Goal: Browse casually

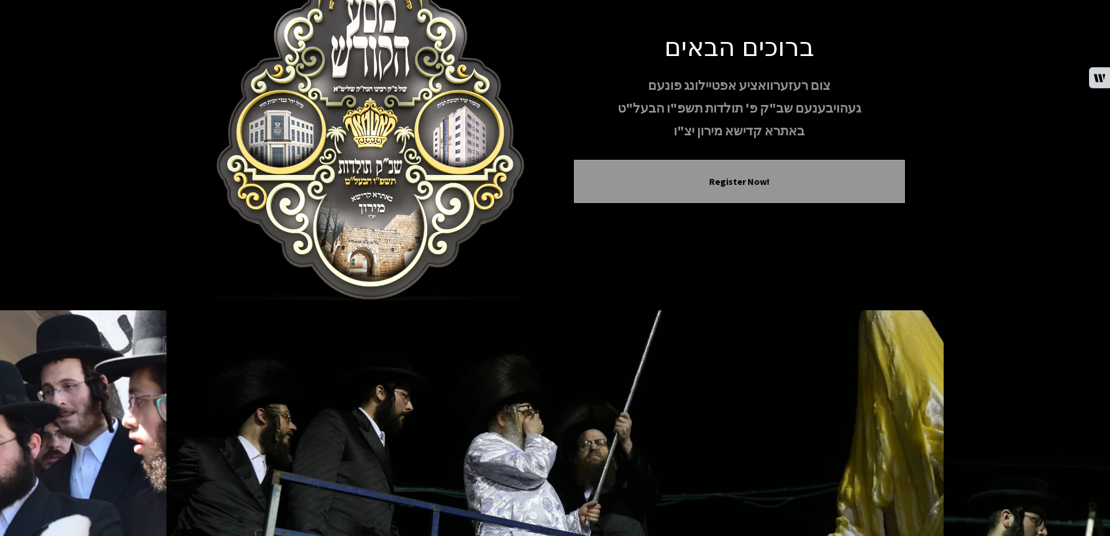
scroll to position [115, 0]
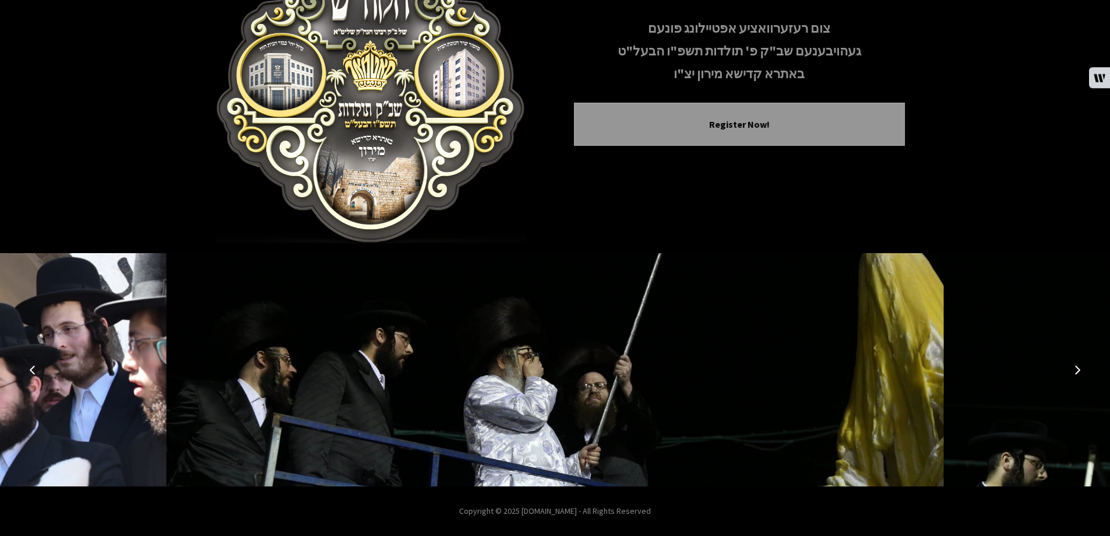
click at [1079, 370] on icon "Next image" at bounding box center [1077, 369] width 9 height 9
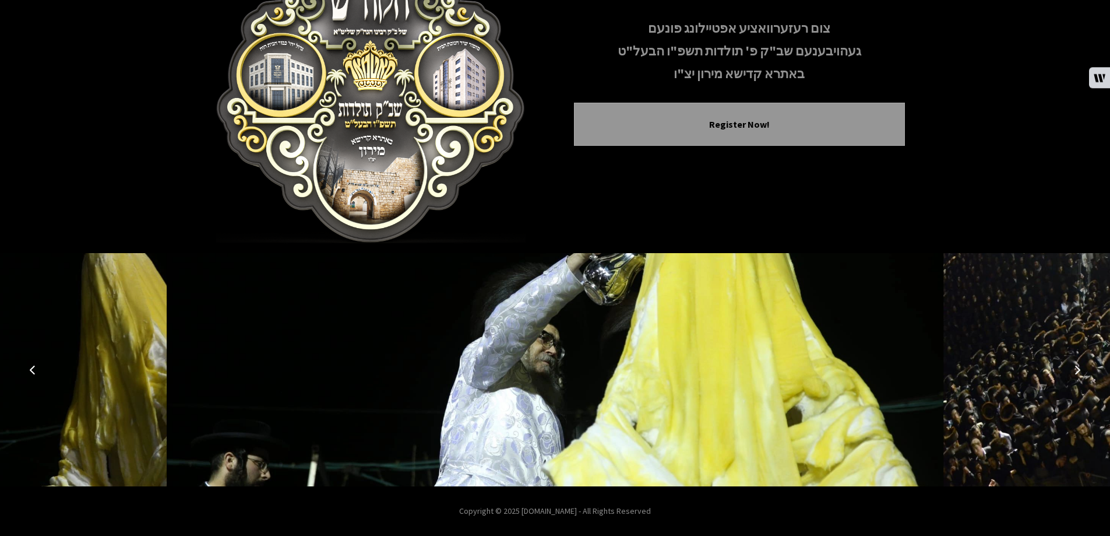
click at [1079, 370] on icon "Next image" at bounding box center [1077, 369] width 9 height 9
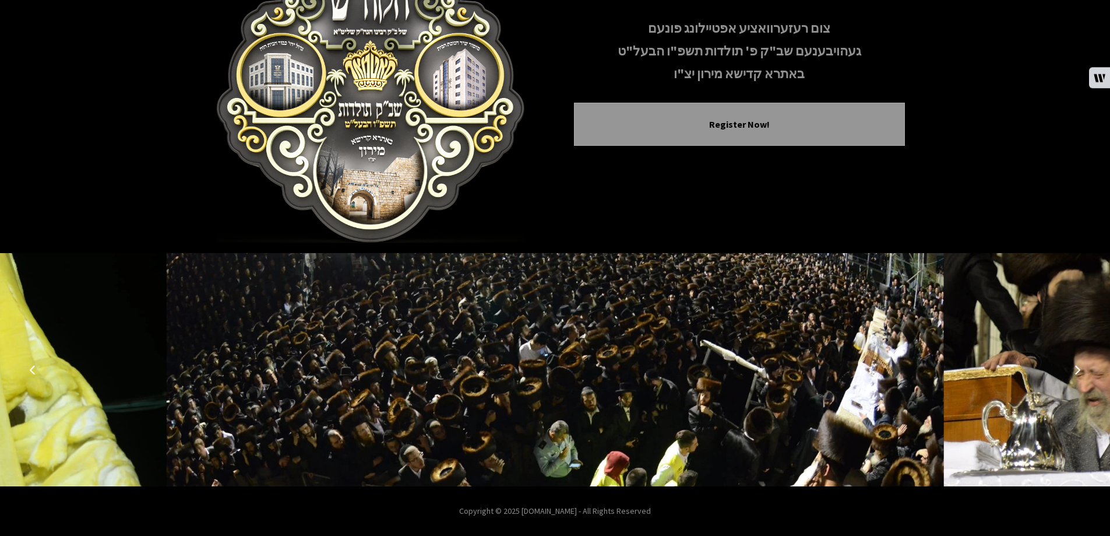
click at [1079, 370] on icon "Next image" at bounding box center [1077, 369] width 9 height 9
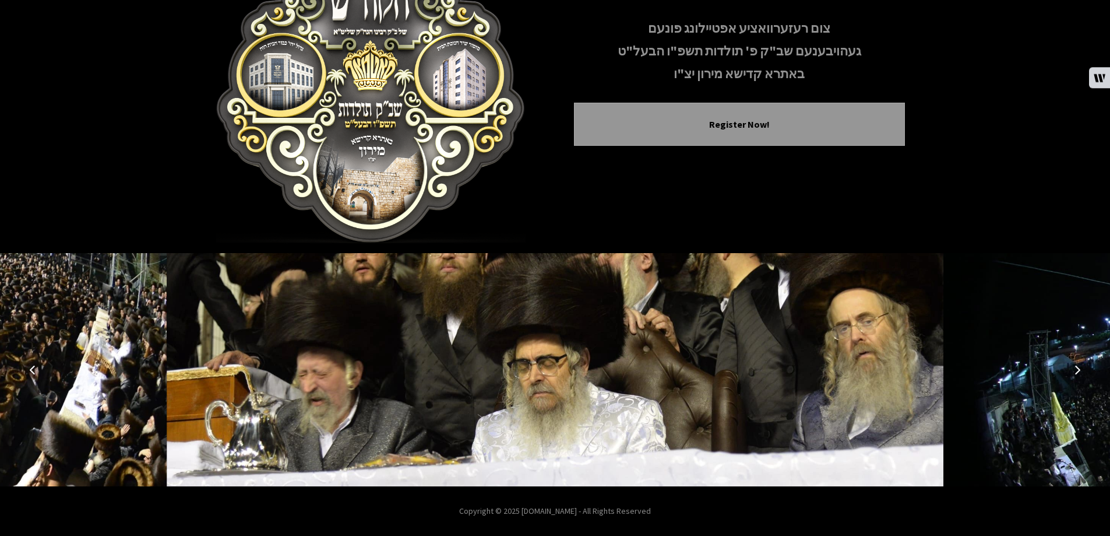
click at [1079, 370] on icon "Next image" at bounding box center [1077, 369] width 9 height 9
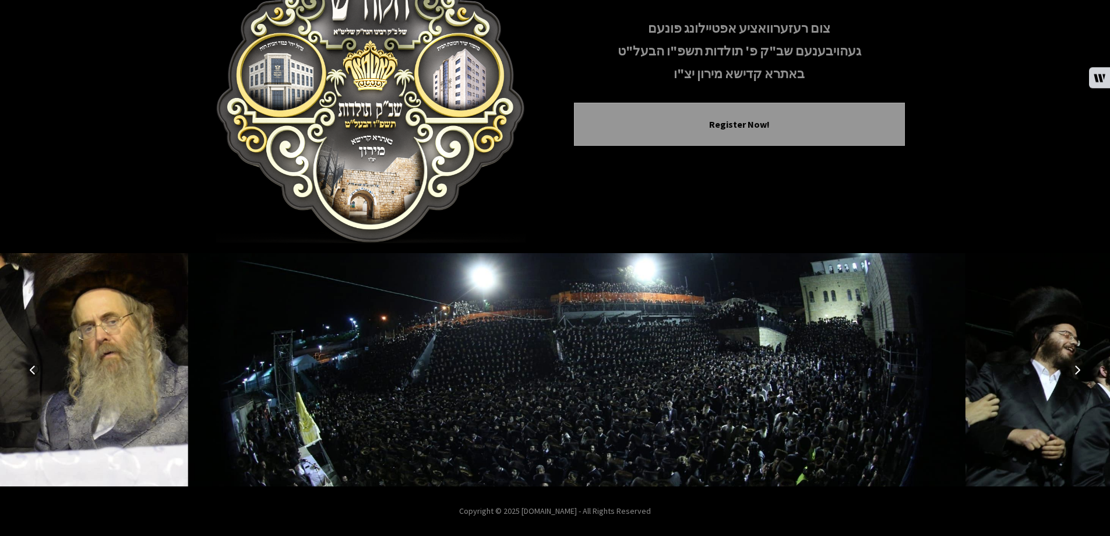
click at [1079, 370] on icon "Next image" at bounding box center [1077, 369] width 9 height 9
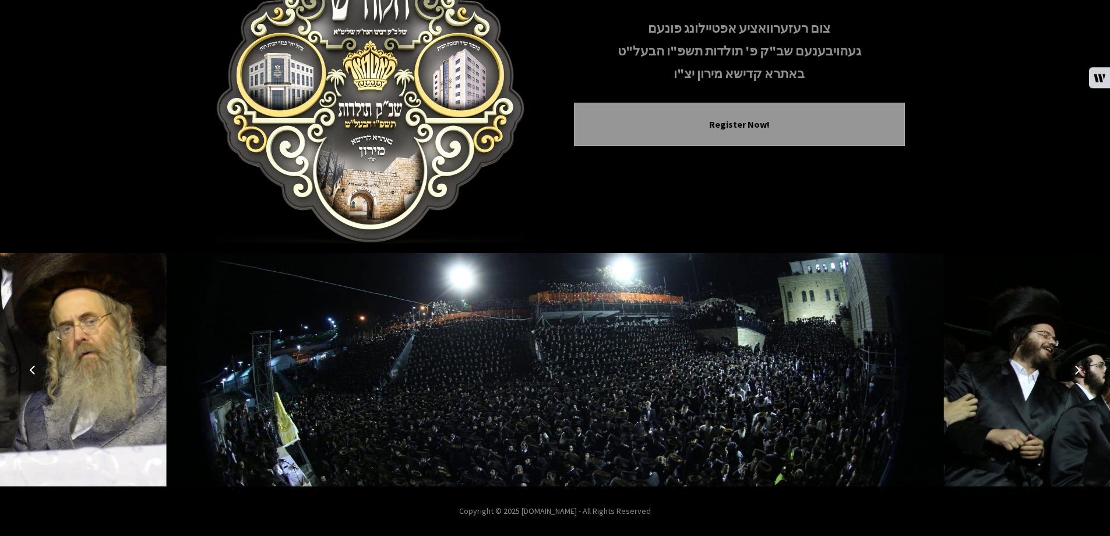
click at [1079, 370] on icon "Next image" at bounding box center [1077, 369] width 9 height 9
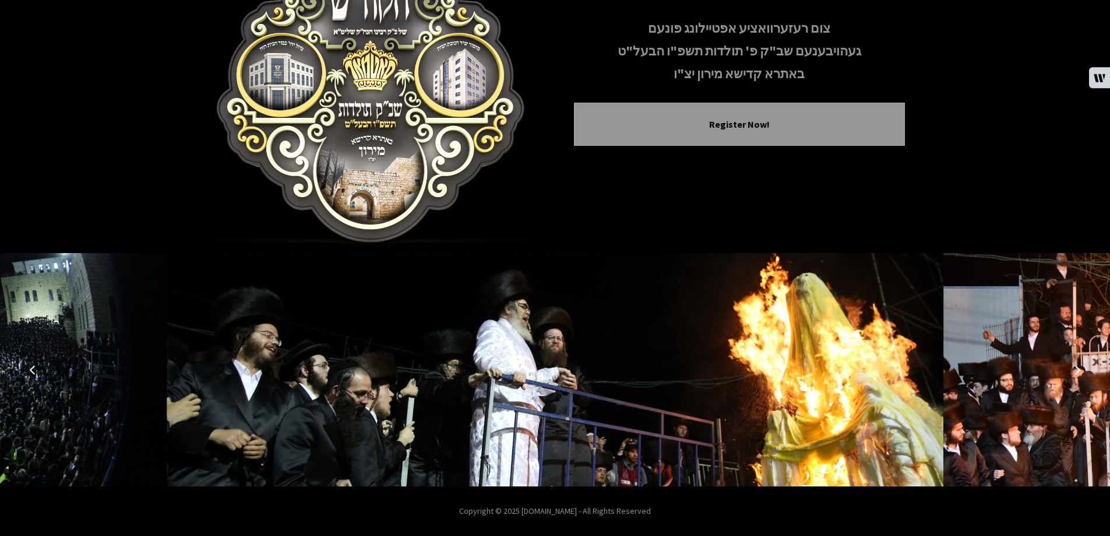
click at [1079, 370] on icon "Next image" at bounding box center [1077, 369] width 9 height 9
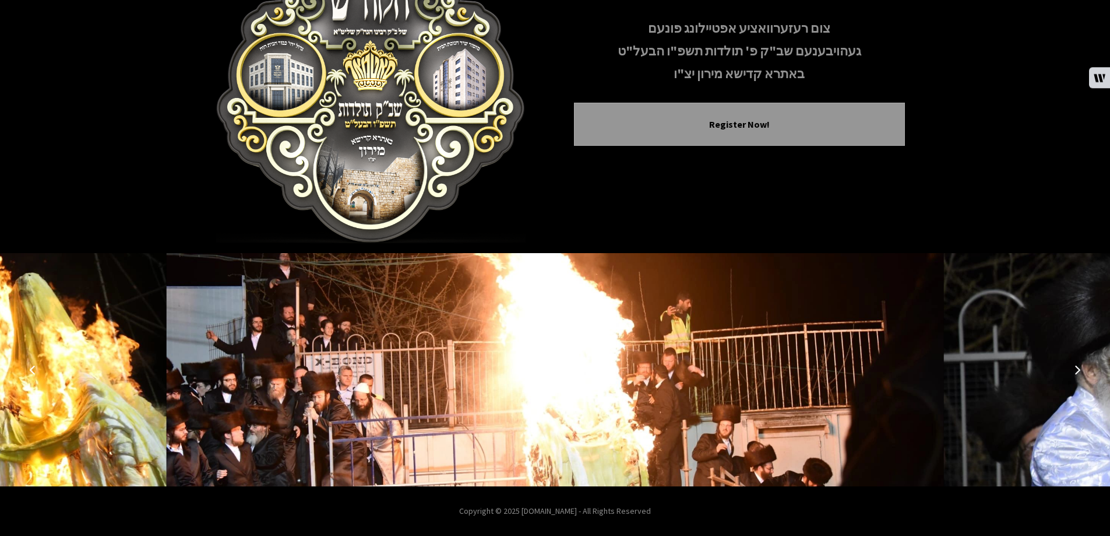
click at [1077, 370] on icon "Next image" at bounding box center [1077, 369] width 9 height 9
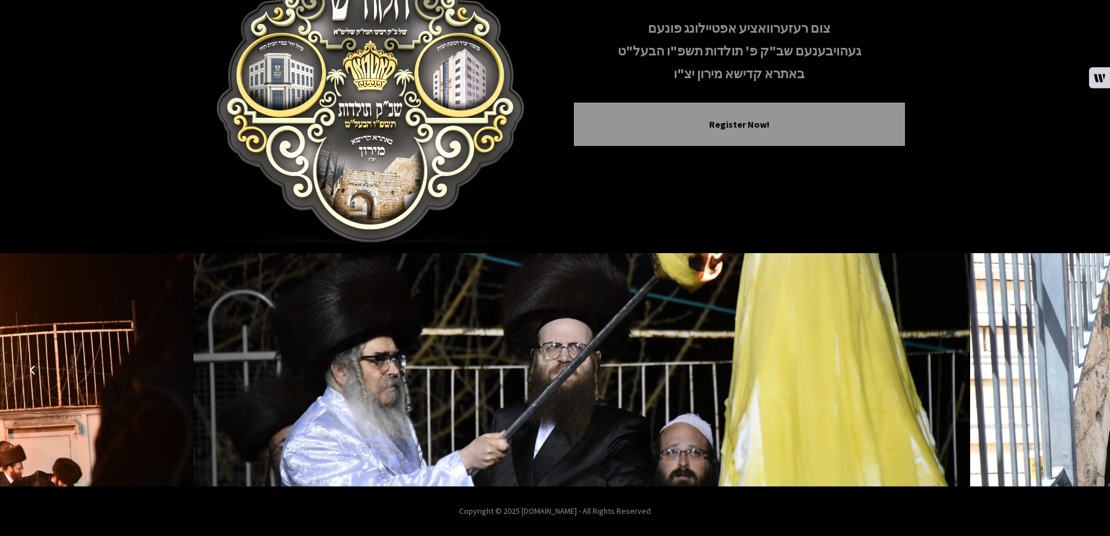
click at [1077, 370] on icon "Next image" at bounding box center [1077, 369] width 9 height 9
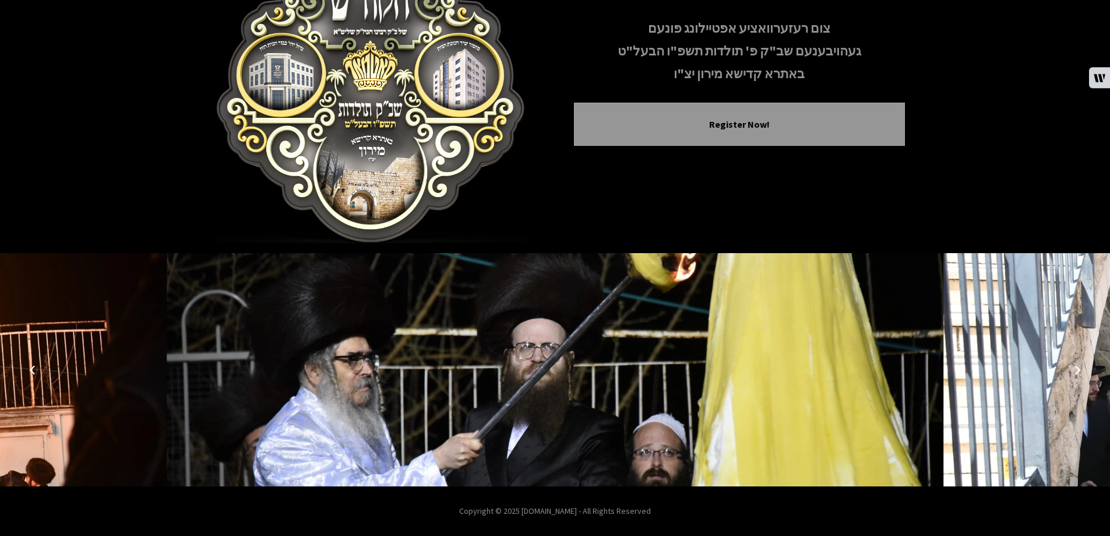
click at [1077, 370] on icon "Next image" at bounding box center [1077, 369] width 9 height 9
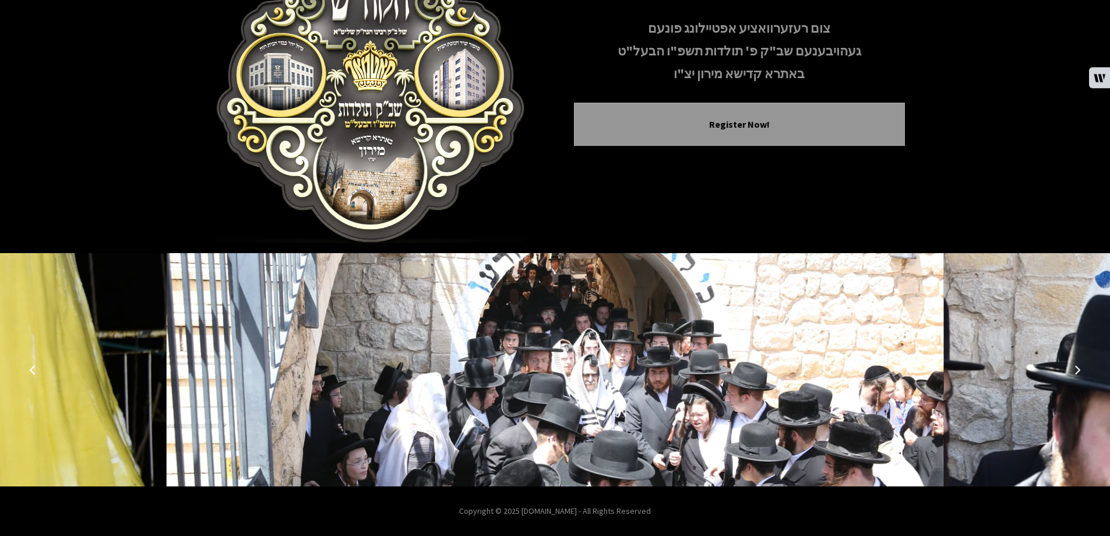
click at [1077, 370] on icon "Next image" at bounding box center [1077, 369] width 9 height 9
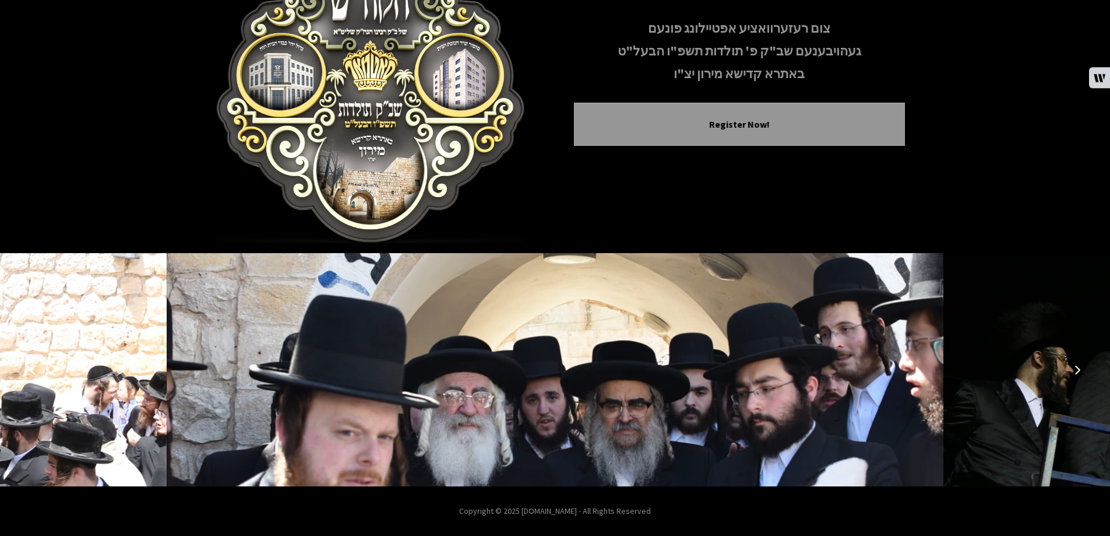
click at [1077, 370] on icon "Next image" at bounding box center [1077, 369] width 9 height 9
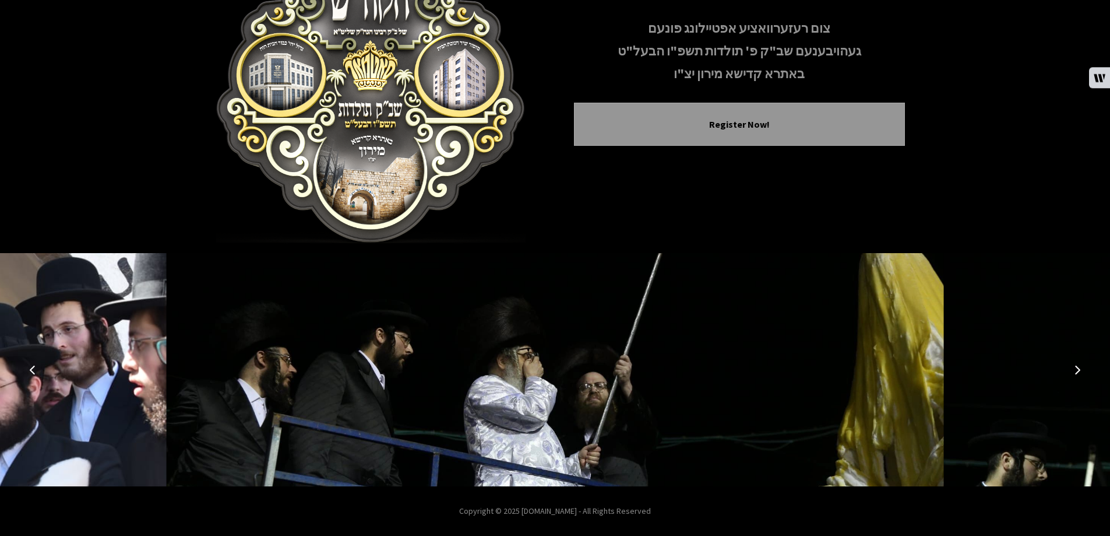
click at [1077, 370] on icon "Next image" at bounding box center [1077, 369] width 9 height 9
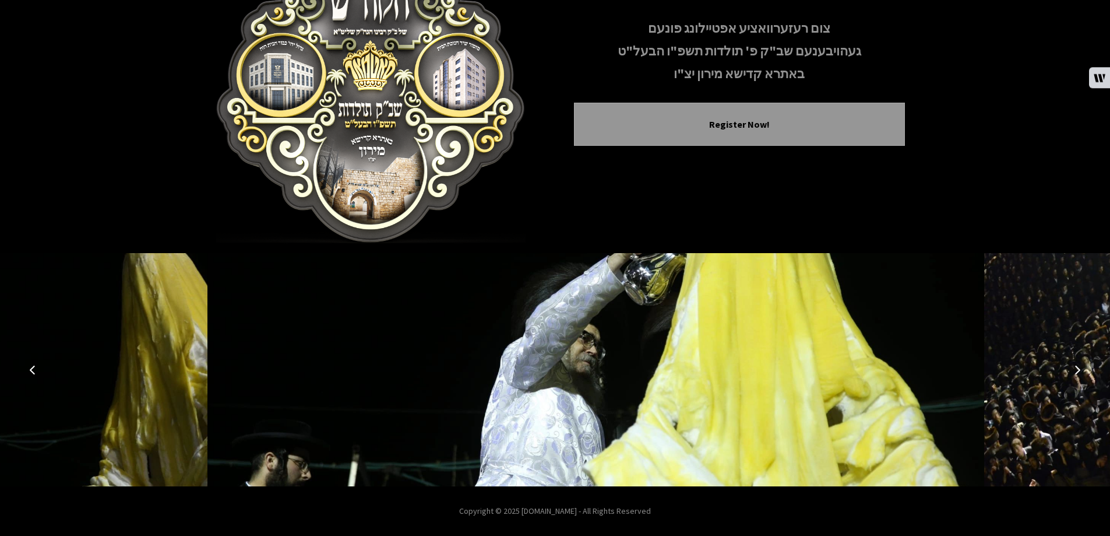
click at [1077, 370] on icon "Next image" at bounding box center [1077, 369] width 9 height 9
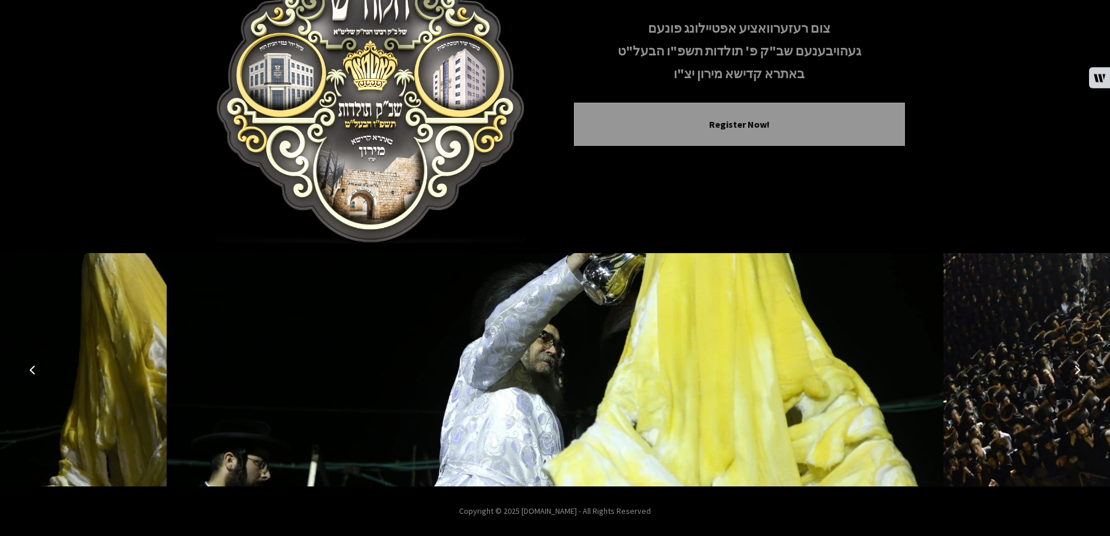
click at [1077, 370] on icon "Next image" at bounding box center [1077, 369] width 9 height 9
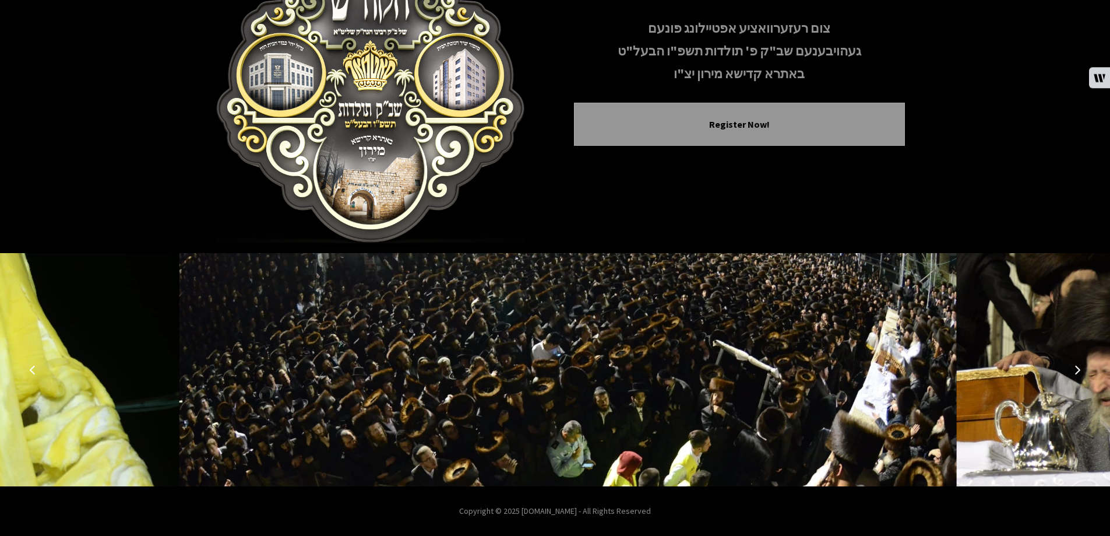
click at [1077, 370] on icon "Next image" at bounding box center [1077, 369] width 9 height 9
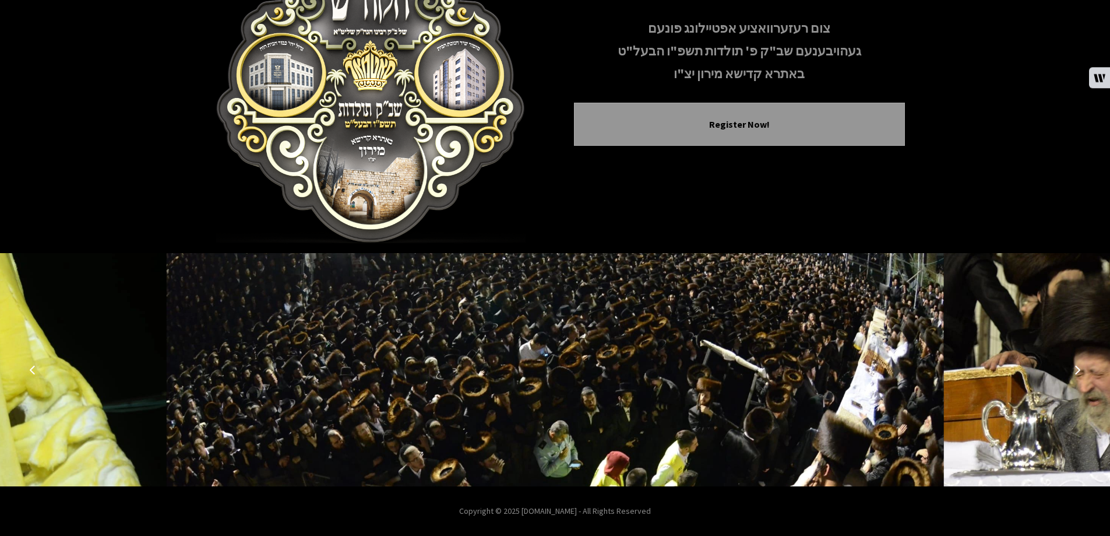
click at [1077, 370] on icon "Next image" at bounding box center [1077, 369] width 9 height 9
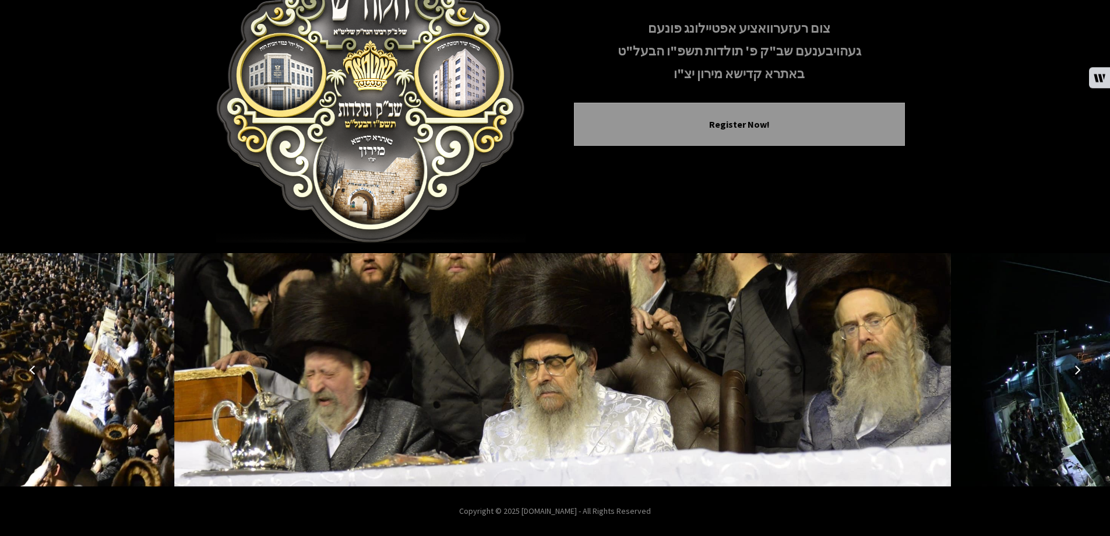
click at [1077, 370] on icon "Next image" at bounding box center [1077, 369] width 9 height 9
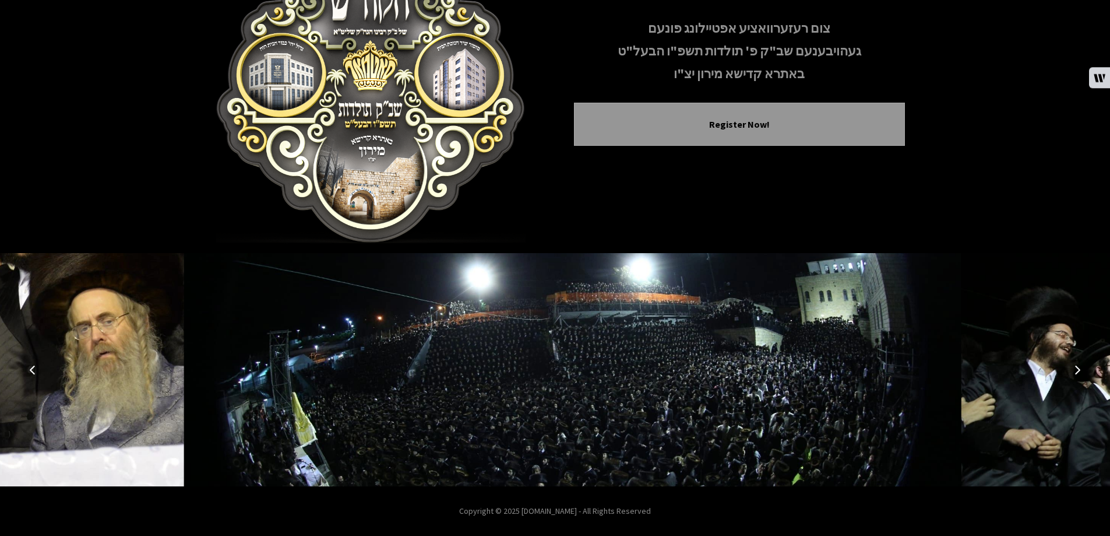
click at [1077, 370] on icon "Next image" at bounding box center [1077, 369] width 9 height 9
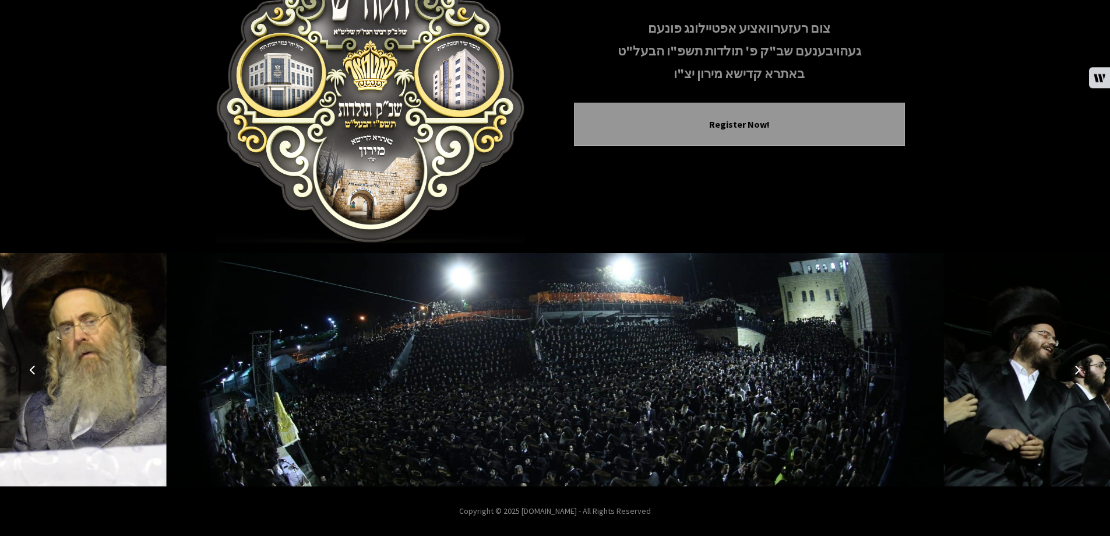
click at [1077, 370] on icon "Next image" at bounding box center [1077, 369] width 9 height 9
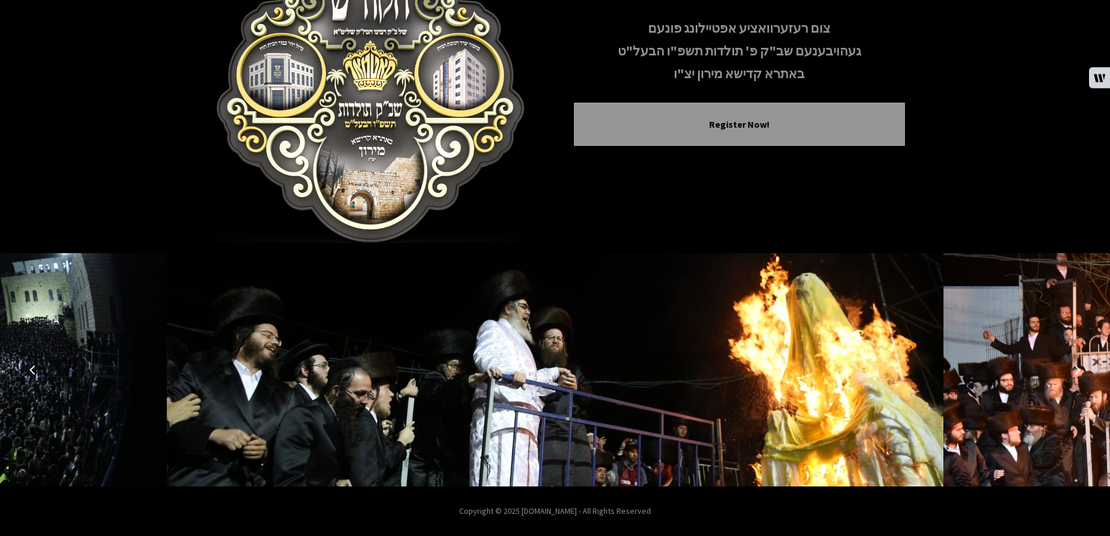
click at [1077, 370] on icon "Next image" at bounding box center [1077, 369] width 9 height 9
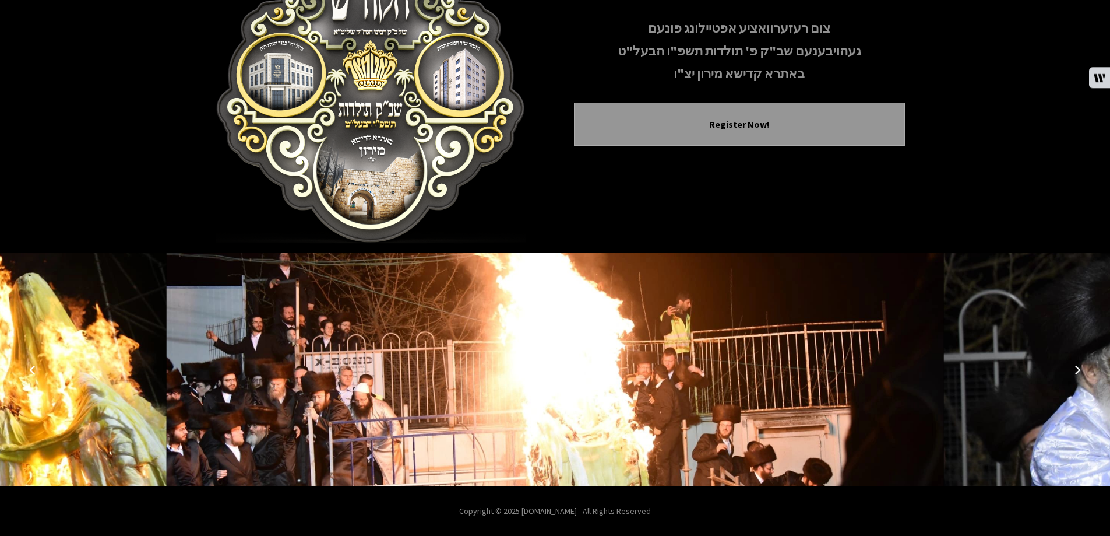
click at [1077, 370] on icon "Next image" at bounding box center [1077, 369] width 9 height 9
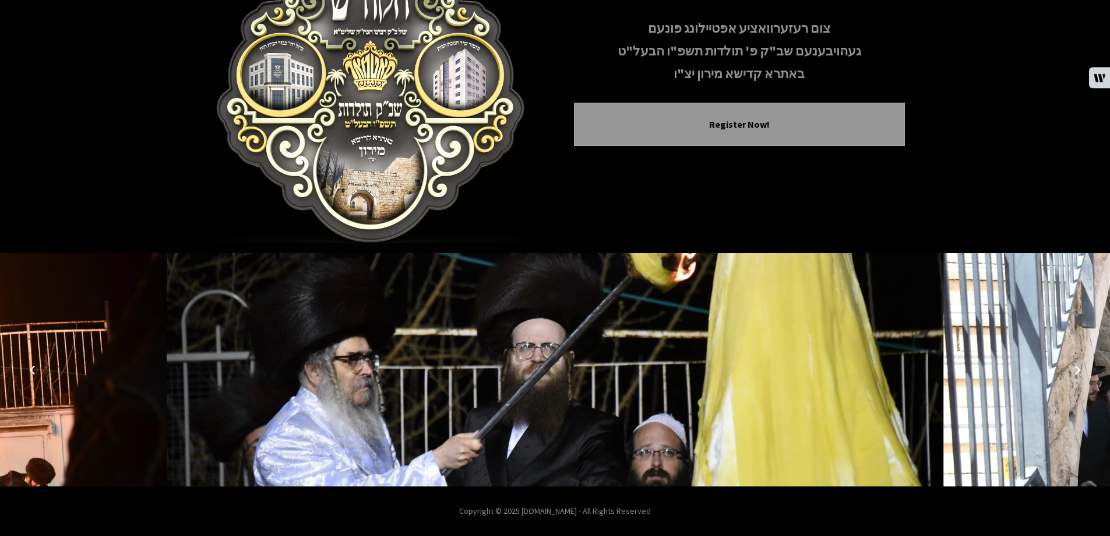
click at [1077, 370] on icon "Next image" at bounding box center [1077, 369] width 9 height 9
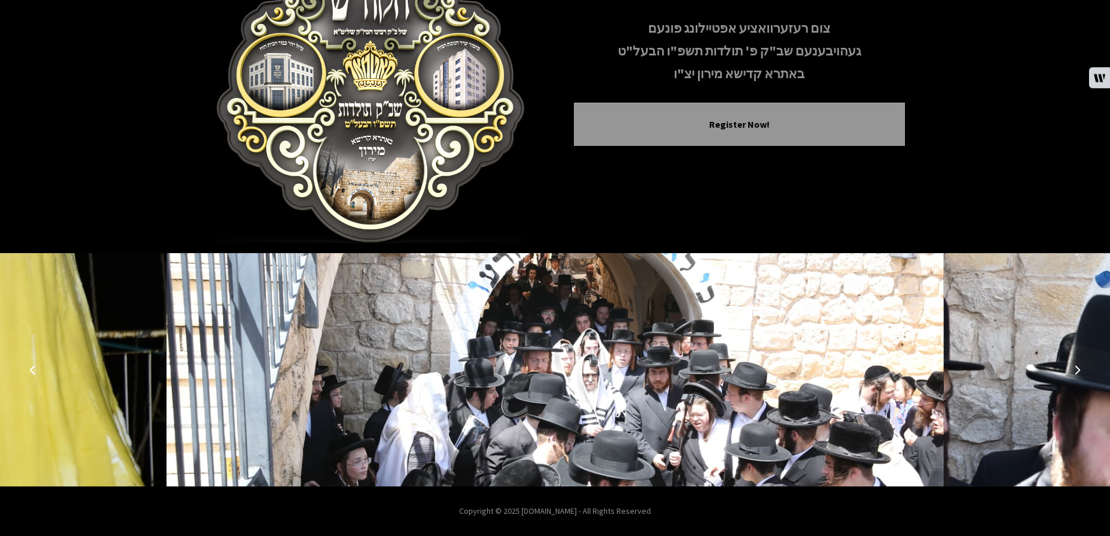
click at [1077, 370] on icon "Next image" at bounding box center [1077, 369] width 9 height 9
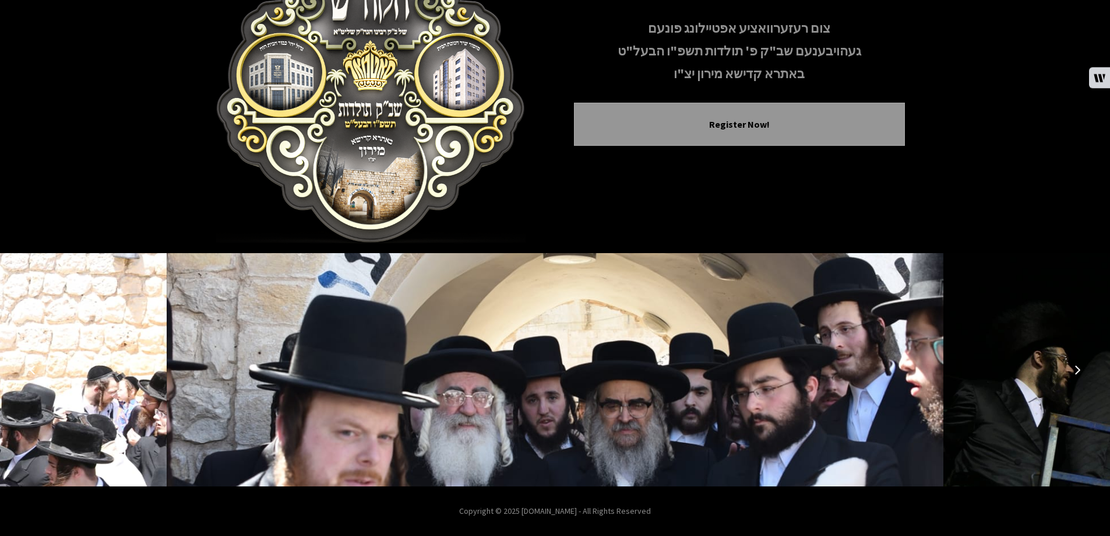
click at [1077, 370] on icon "Next image" at bounding box center [1077, 369] width 9 height 9
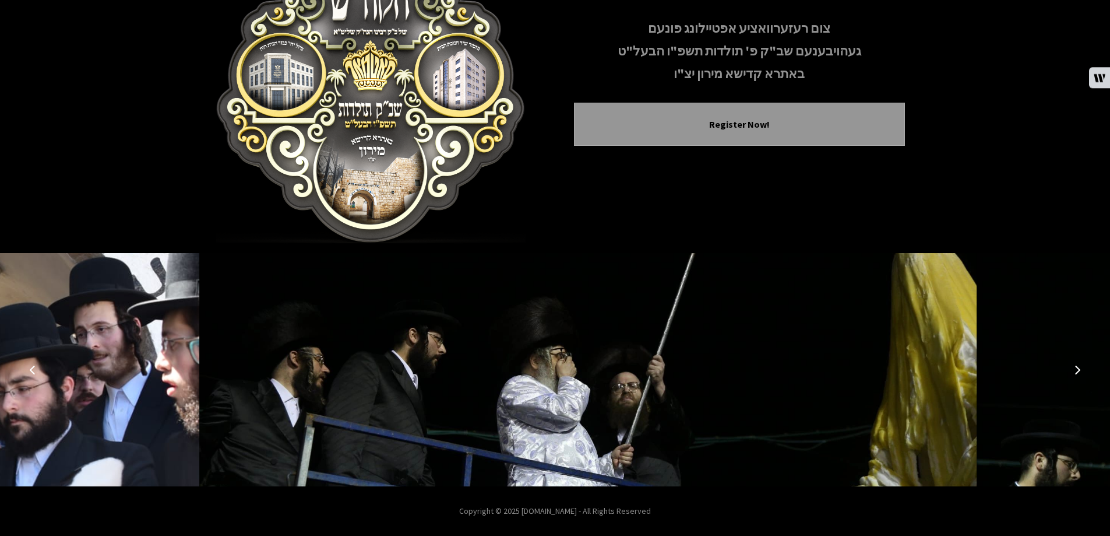
click at [1077, 370] on icon "Next image" at bounding box center [1077, 369] width 9 height 9
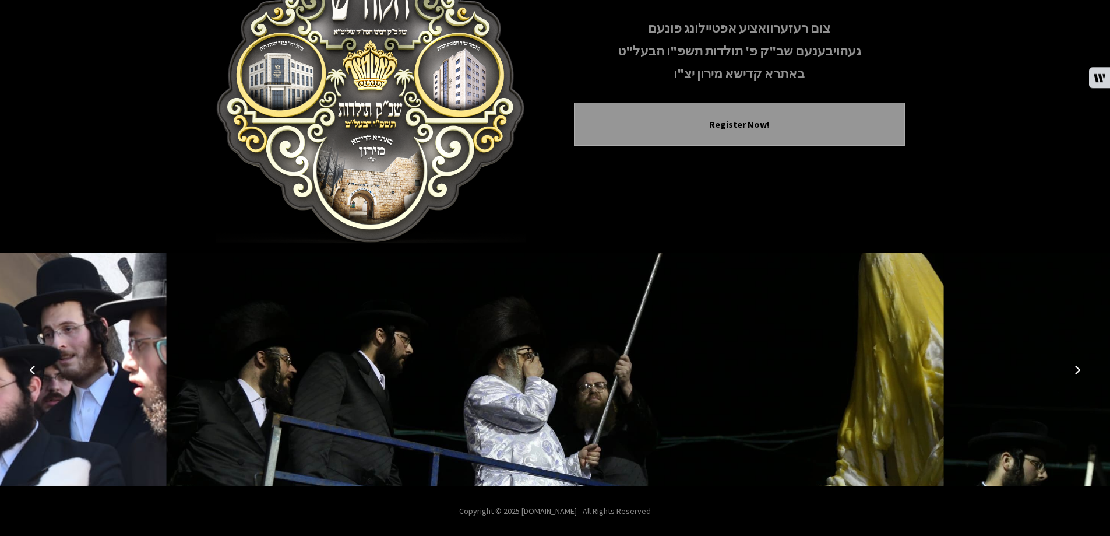
click at [1077, 370] on icon "Next image" at bounding box center [1077, 369] width 9 height 9
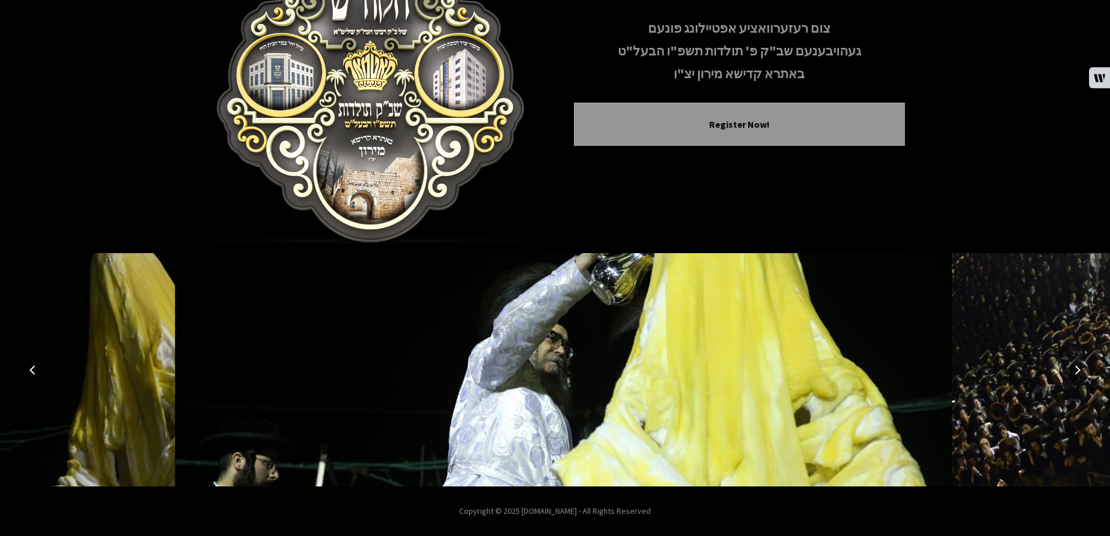
click at [1077, 370] on icon "Next image" at bounding box center [1077, 369] width 9 height 9
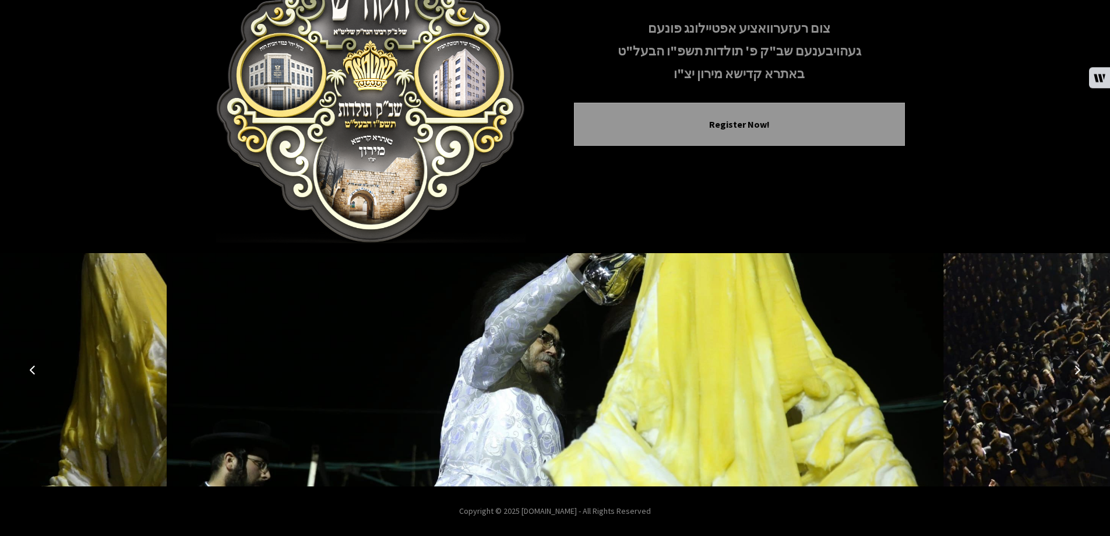
click at [1077, 370] on icon "Next image" at bounding box center [1077, 369] width 9 height 9
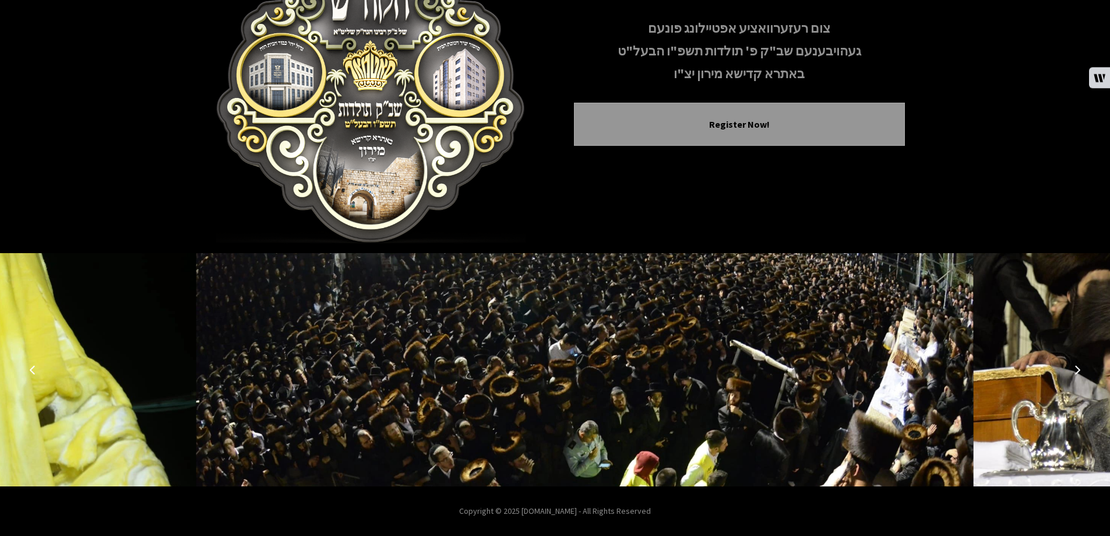
click at [1077, 370] on icon "Next image" at bounding box center [1077, 369] width 9 height 9
